Goal: Task Accomplishment & Management: Use online tool/utility

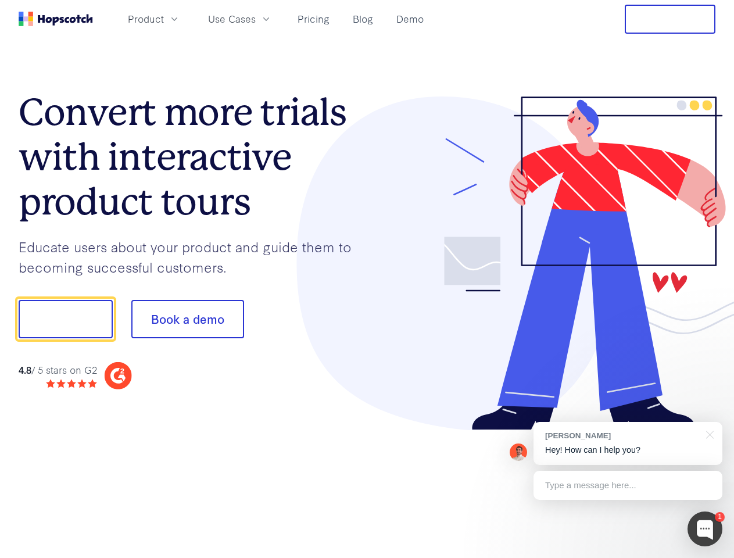
click at [367, 279] on div at bounding box center [541, 263] width 349 height 334
click at [164, 19] on span "Product" at bounding box center [146, 19] width 36 height 15
click at [256, 19] on span "Use Cases" at bounding box center [232, 19] width 48 height 15
click at [670, 19] on button "Free Trial" at bounding box center [670, 19] width 91 height 29
click at [65, 319] on button "Show me!" at bounding box center [66, 319] width 94 height 38
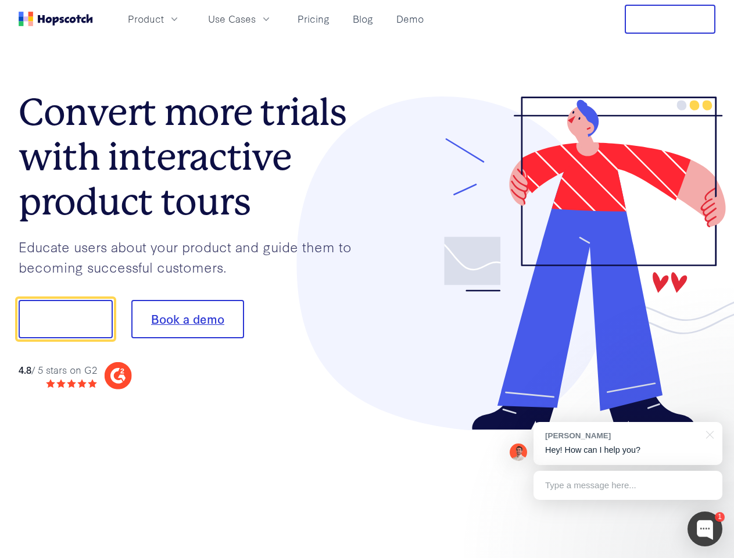
click at [187, 319] on button "Book a demo" at bounding box center [187, 319] width 113 height 38
click at [705, 529] on div at bounding box center [704, 528] width 35 height 35
click at [627, 443] on div "[PERSON_NAME] Hey! How can I help you?" at bounding box center [627, 443] width 189 height 43
click at [708, 433] on div at bounding box center [613, 318] width 218 height 388
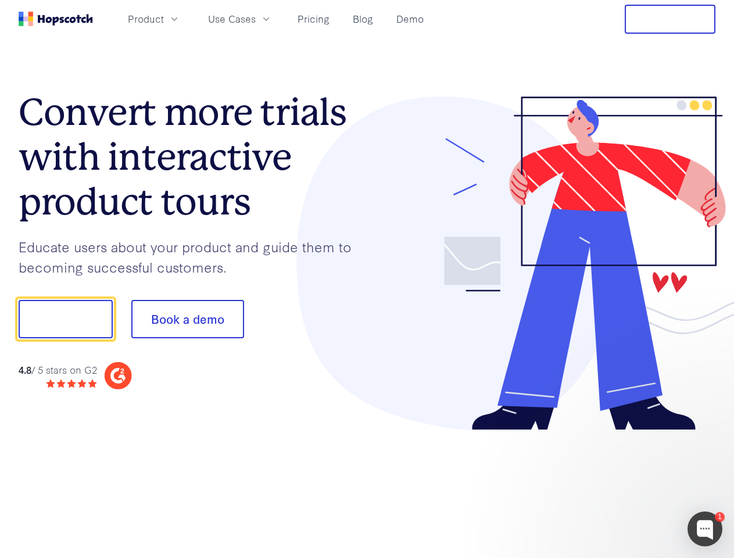
click at [627, 485] on div at bounding box center [613, 395] width 218 height 232
